Goal: Task Accomplishment & Management: Complete application form

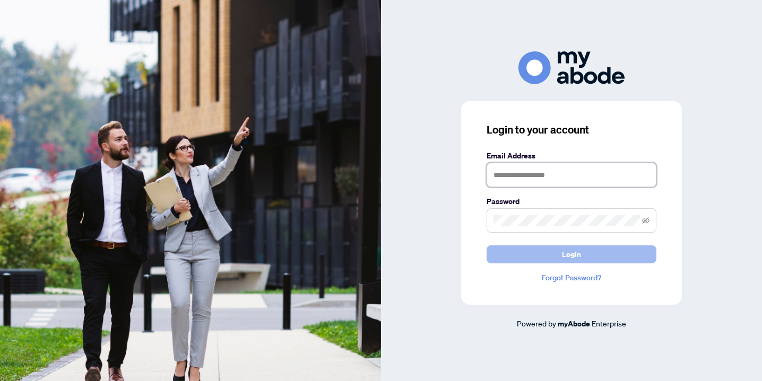
type input "**********"
click at [524, 250] on button "Login" at bounding box center [572, 255] width 170 height 18
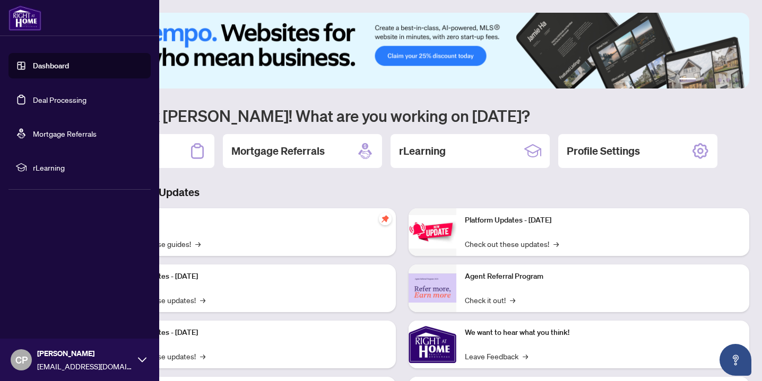
click at [34, 102] on link "Deal Processing" at bounding box center [60, 100] width 54 height 10
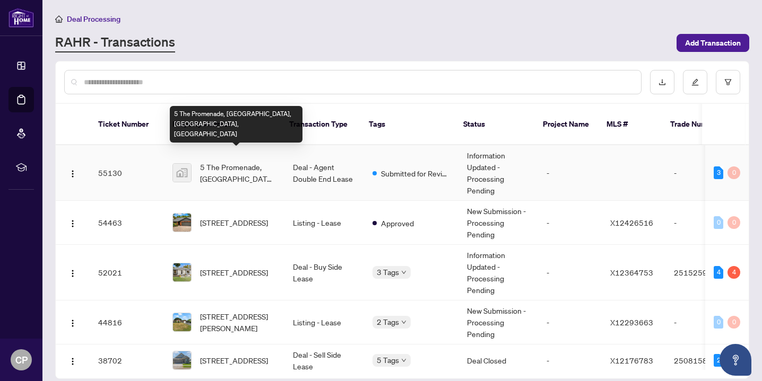
click at [219, 161] on span "5 The Promenade, [GEOGRAPHIC_DATA], [GEOGRAPHIC_DATA], [GEOGRAPHIC_DATA]" at bounding box center [238, 172] width 76 height 23
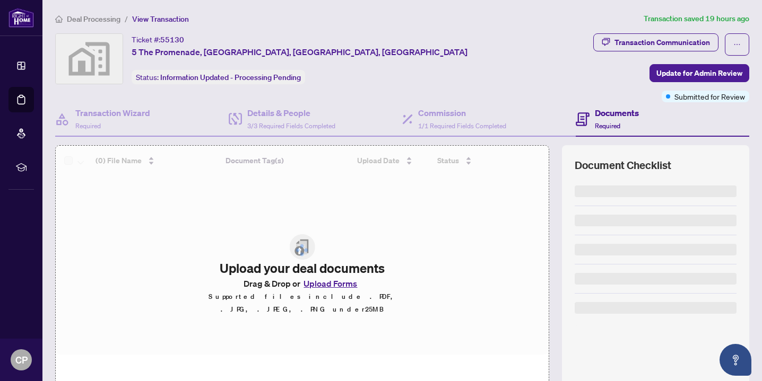
scroll to position [62, 0]
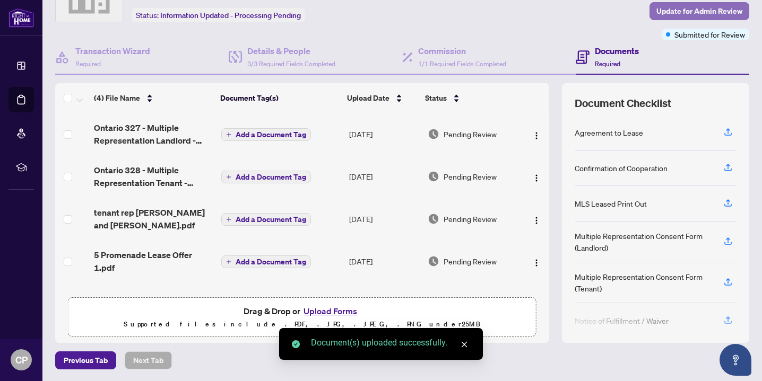
click at [706, 15] on span "Update for Admin Review" at bounding box center [699, 11] width 86 height 17
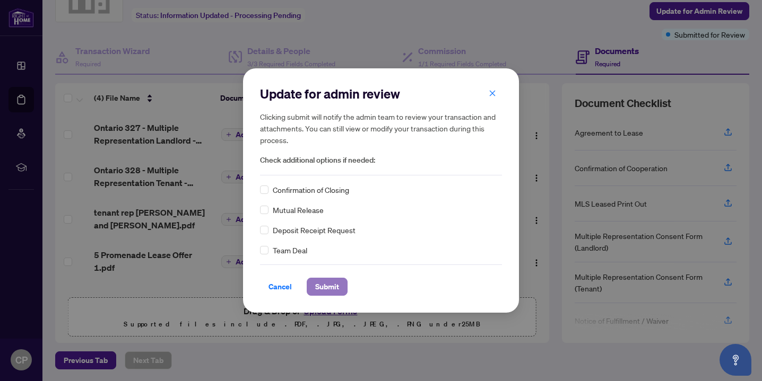
click at [336, 284] on span "Submit" at bounding box center [327, 287] width 24 height 17
